Goal: Transaction & Acquisition: Purchase product/service

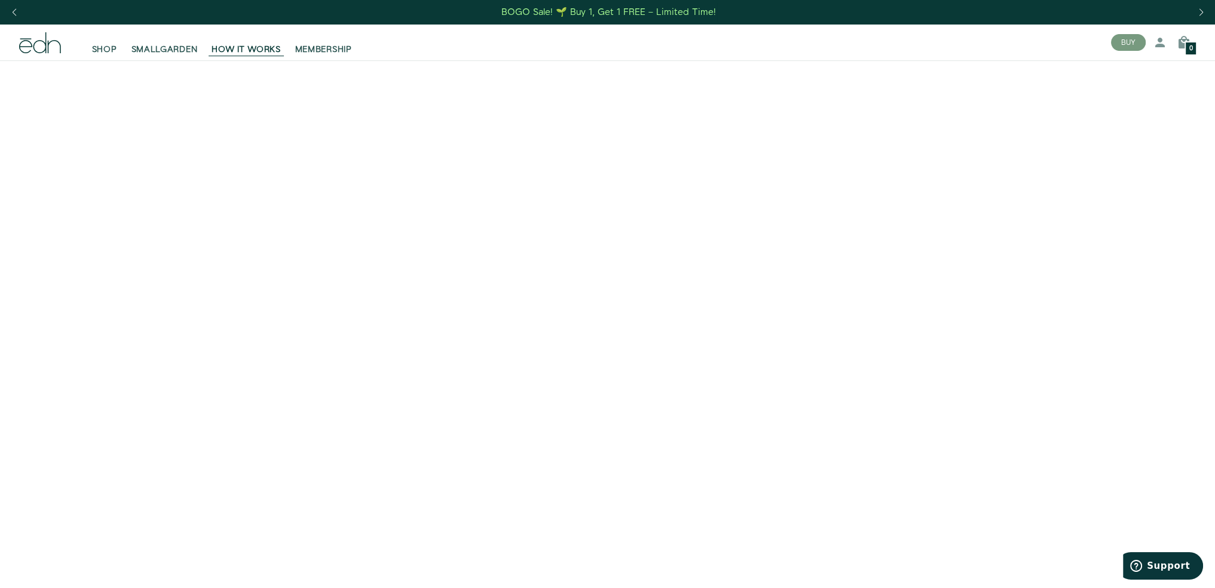
click at [45, 45] on icon at bounding box center [39, 42] width 13 height 21
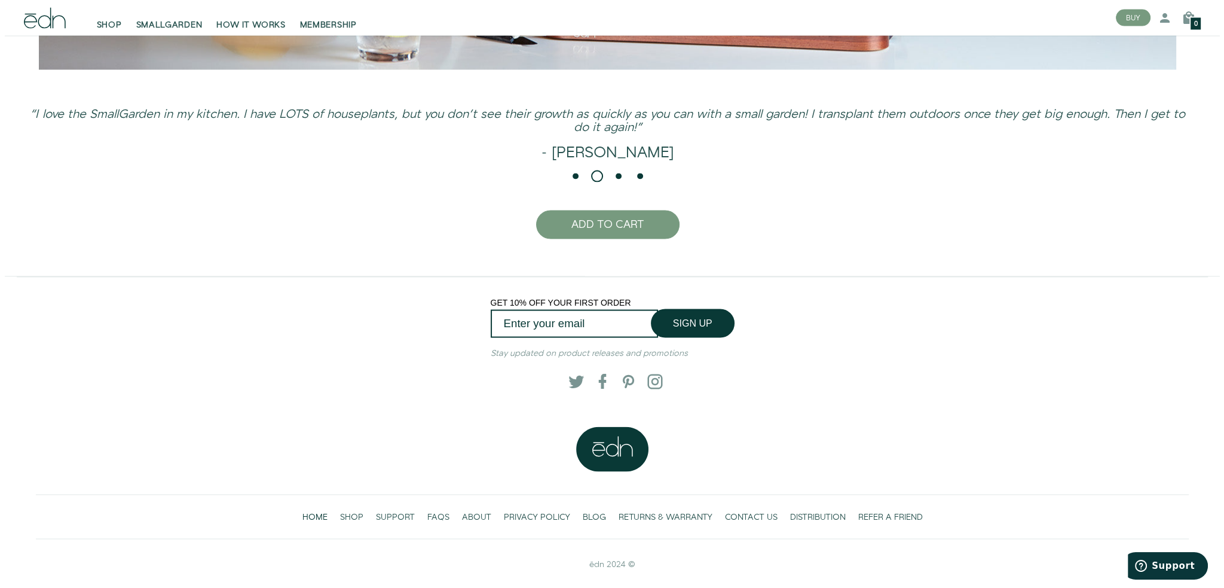
scroll to position [3256, 0]
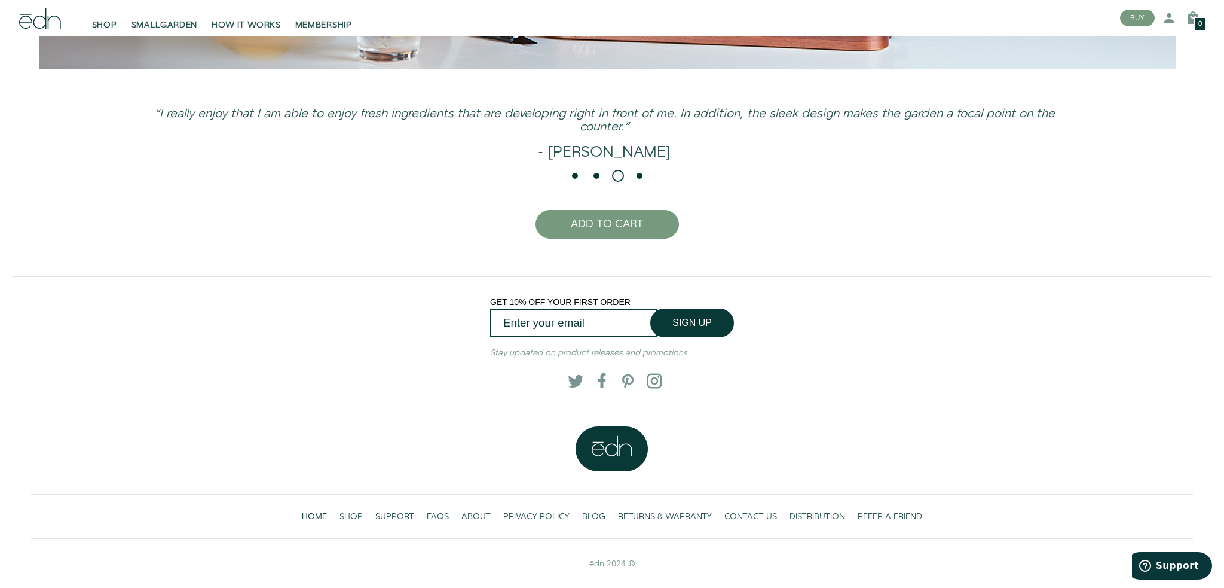
drag, startPoint x: 248, startPoint y: 253, endPoint x: 252, endPoint y: 243, distance: 10.2
click at [249, 250] on div "Close dialog SIGN UP Submit" at bounding box center [612, 294] width 1224 height 588
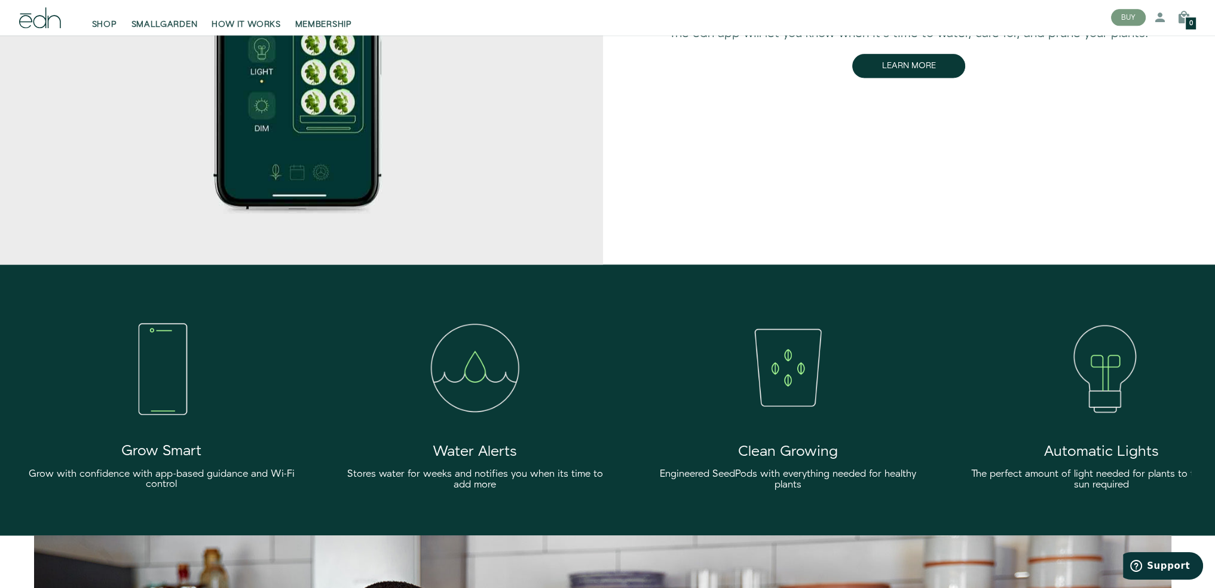
scroll to position [2054, 0]
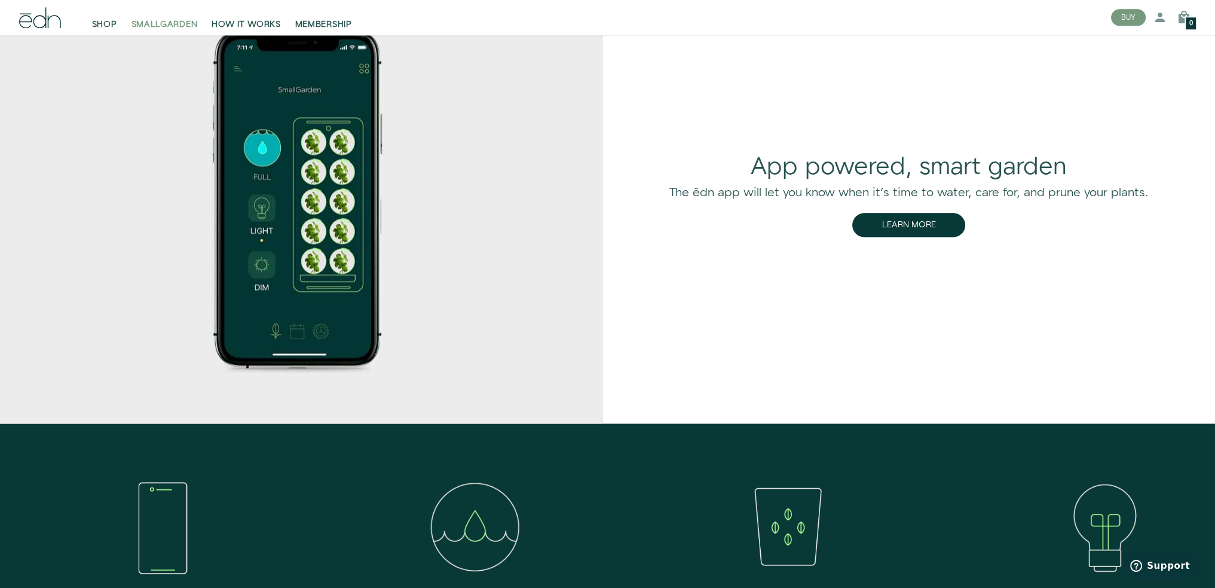
click at [150, 26] on span "SMALLGARDEN" at bounding box center [164, 25] width 66 height 12
